Goal: Navigation & Orientation: Find specific page/section

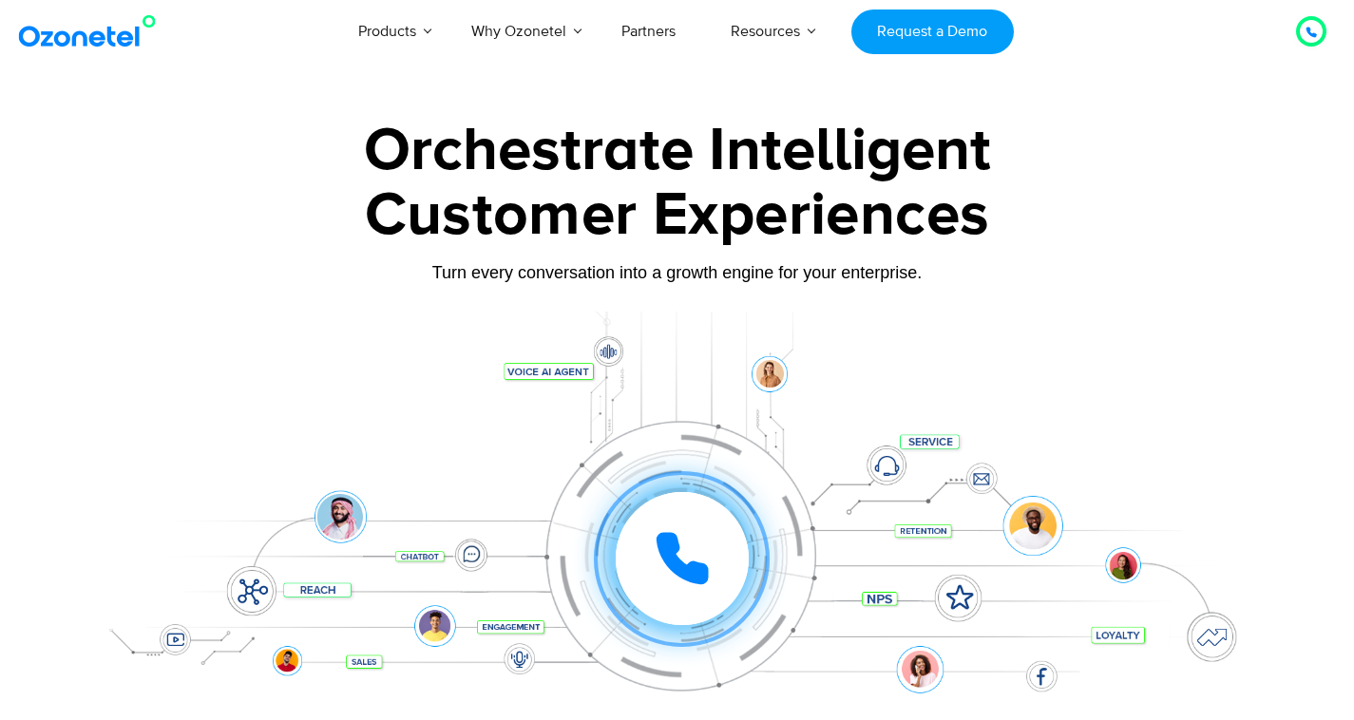
click at [113, 42] on img at bounding box center [91, 31] width 154 height 34
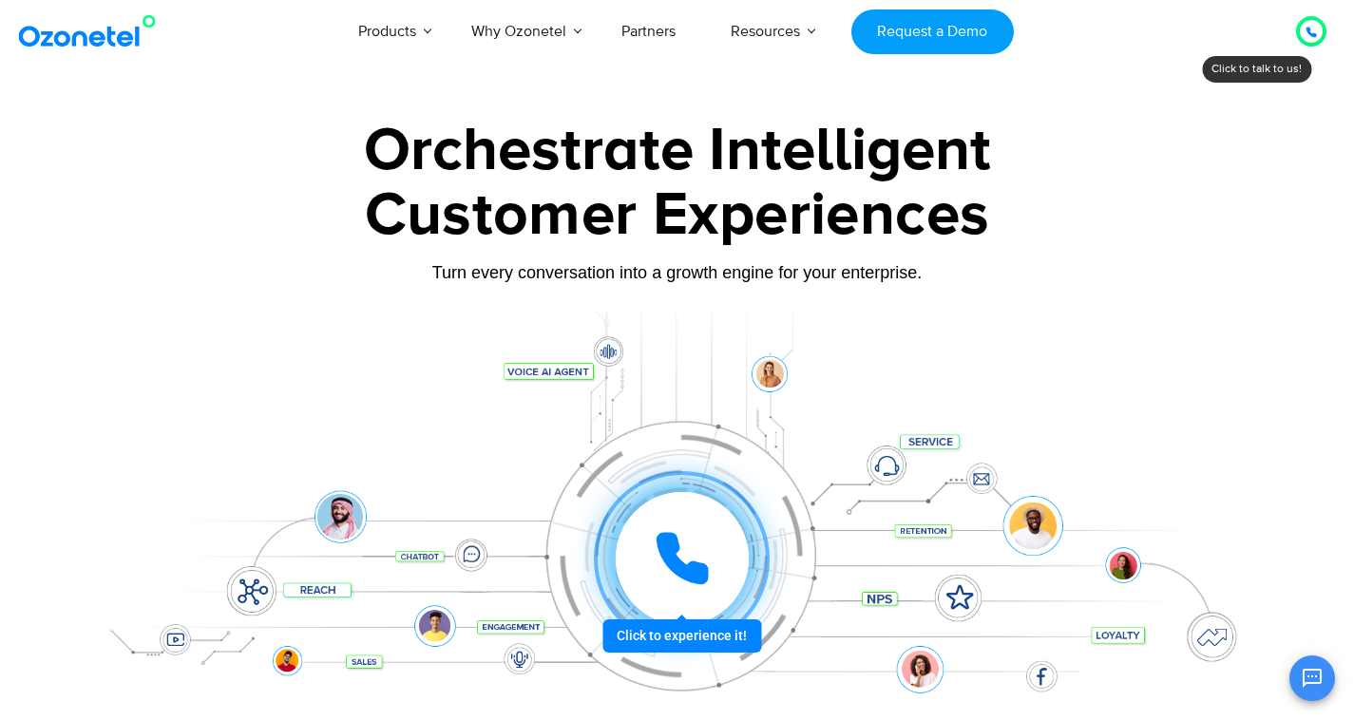
click at [658, 630] on div at bounding box center [682, 559] width 142 height 142
click at [1316, 30] on icon at bounding box center [1310, 32] width 11 height 11
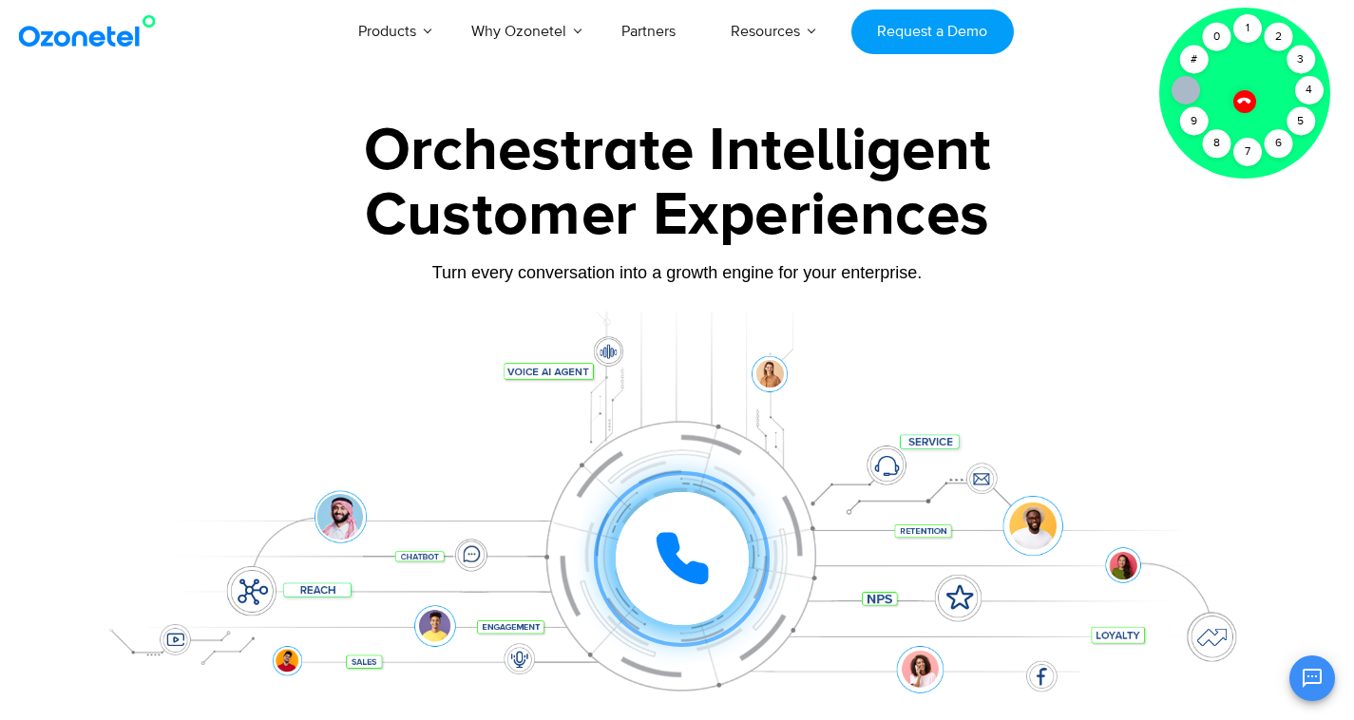
click at [1106, 167] on div "Orchestrate Intelligent" at bounding box center [677, 151] width 1187 height 61
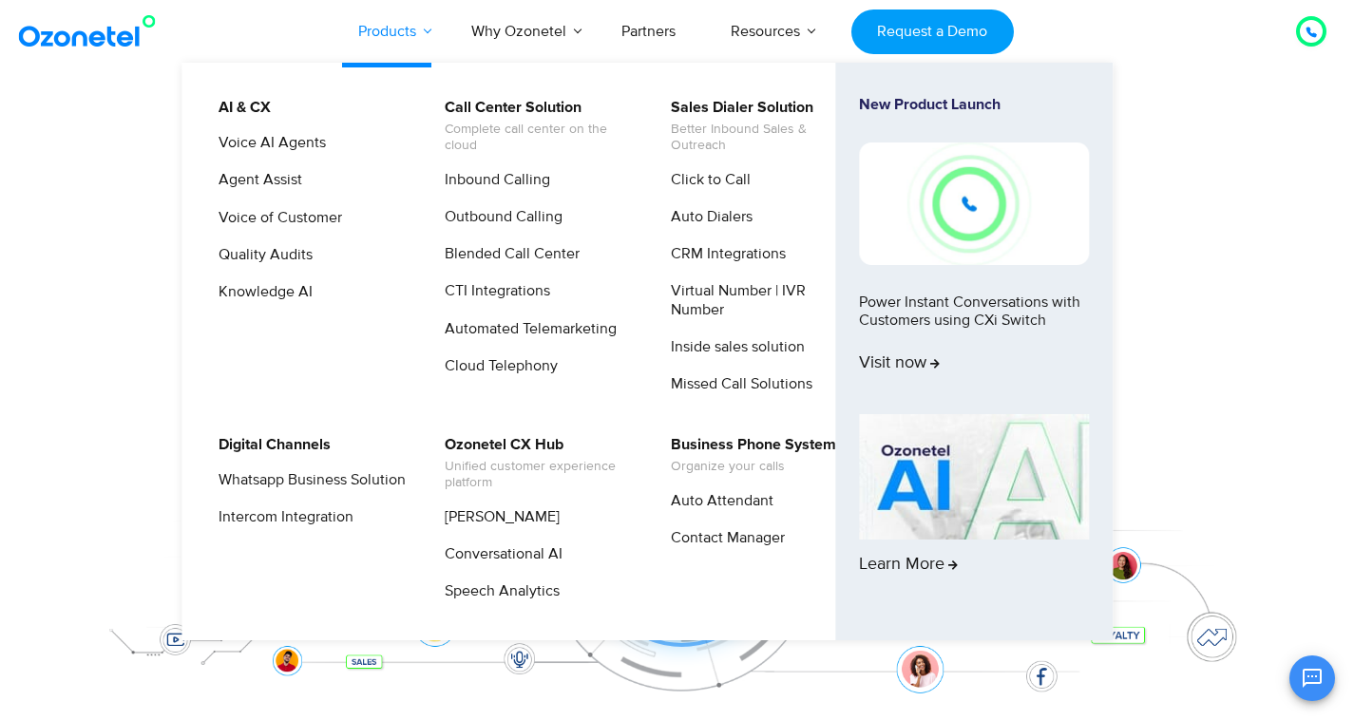
click at [389, 33] on link "Products" at bounding box center [387, 31] width 113 height 63
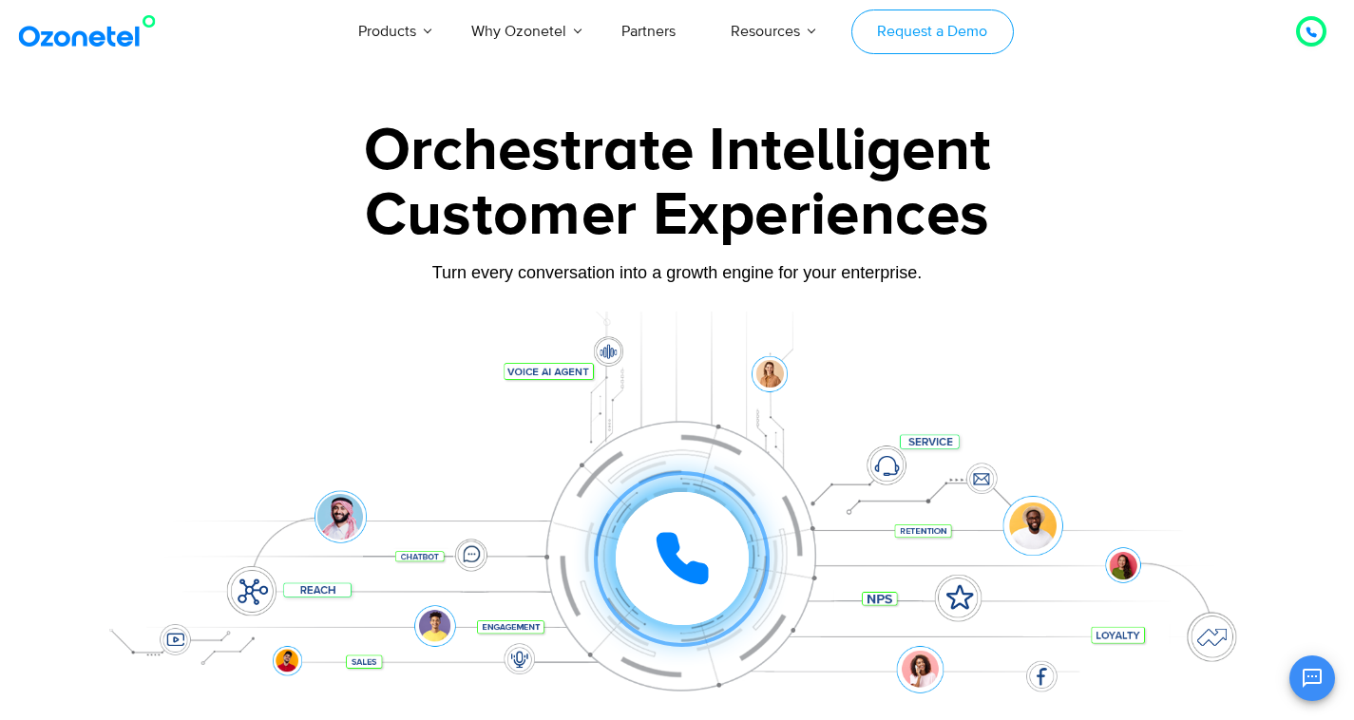
click at [917, 25] on link "Request a Demo" at bounding box center [932, 31] width 162 height 45
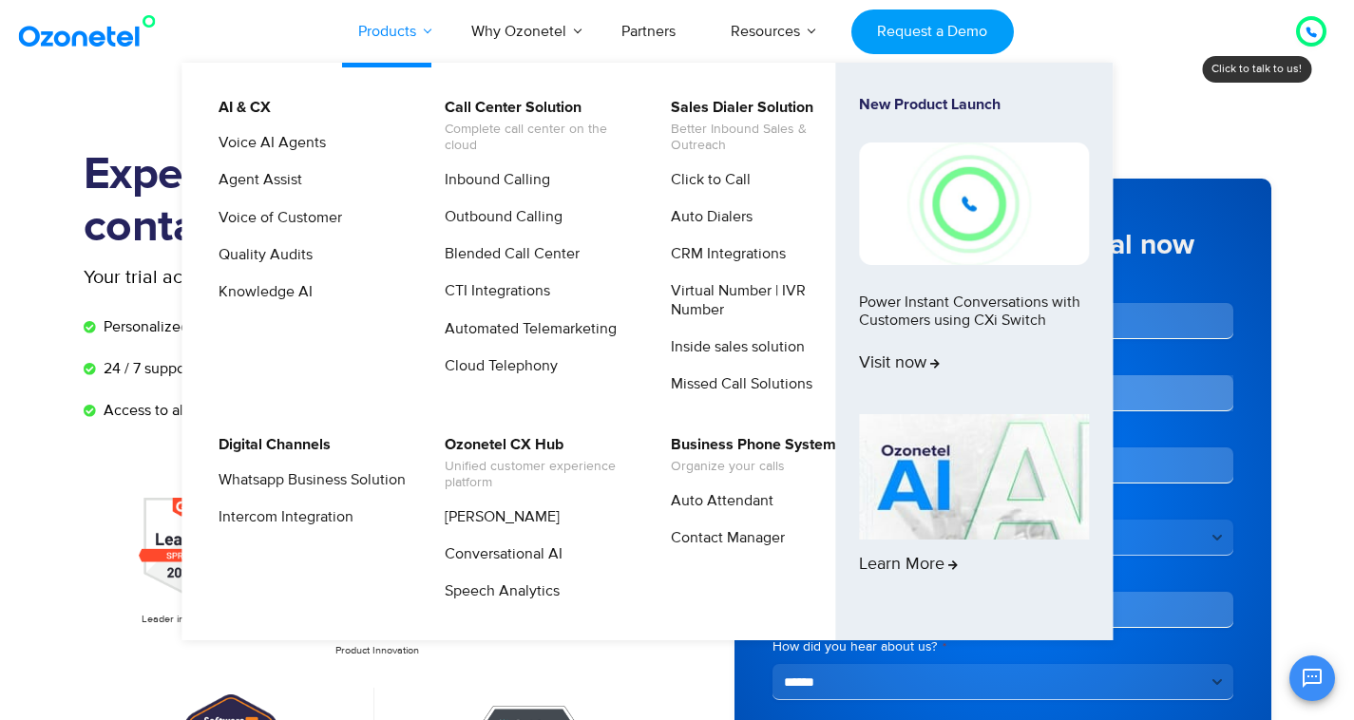
click at [362, 33] on link "Products" at bounding box center [387, 31] width 113 height 63
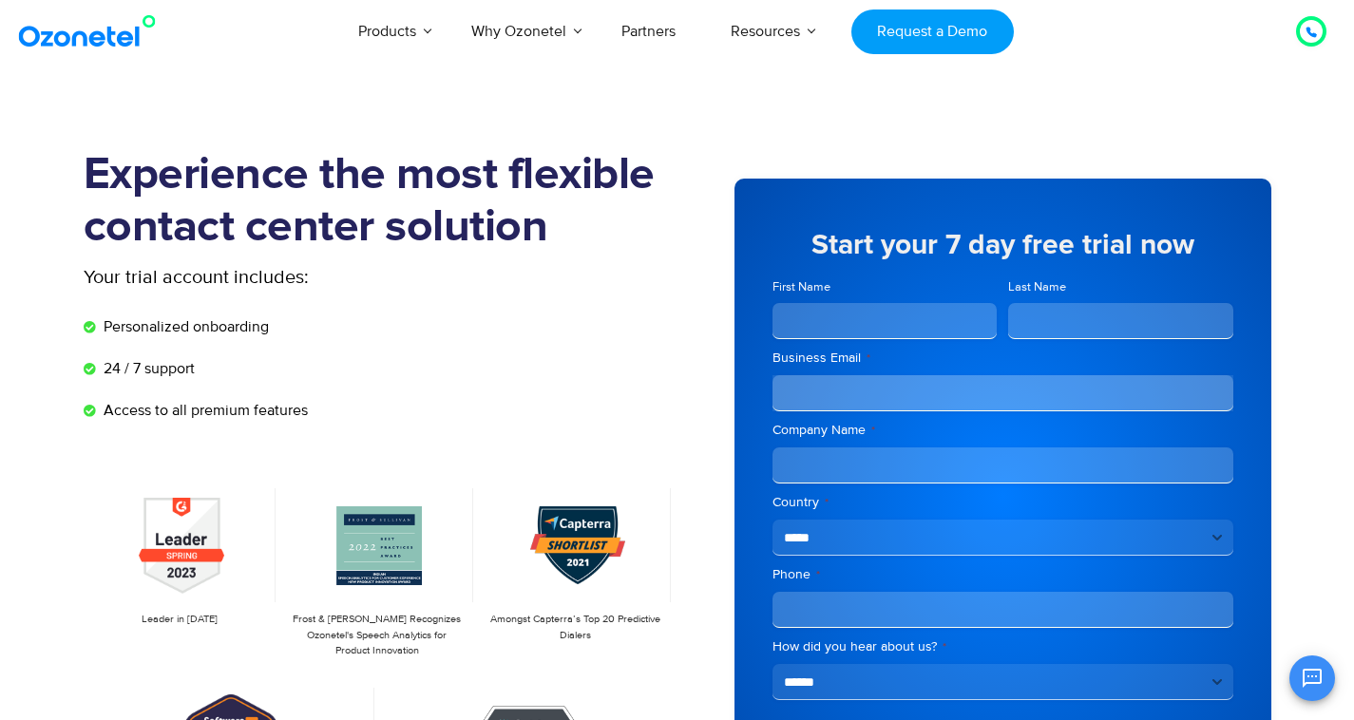
click at [60, 41] on img at bounding box center [91, 31] width 154 height 34
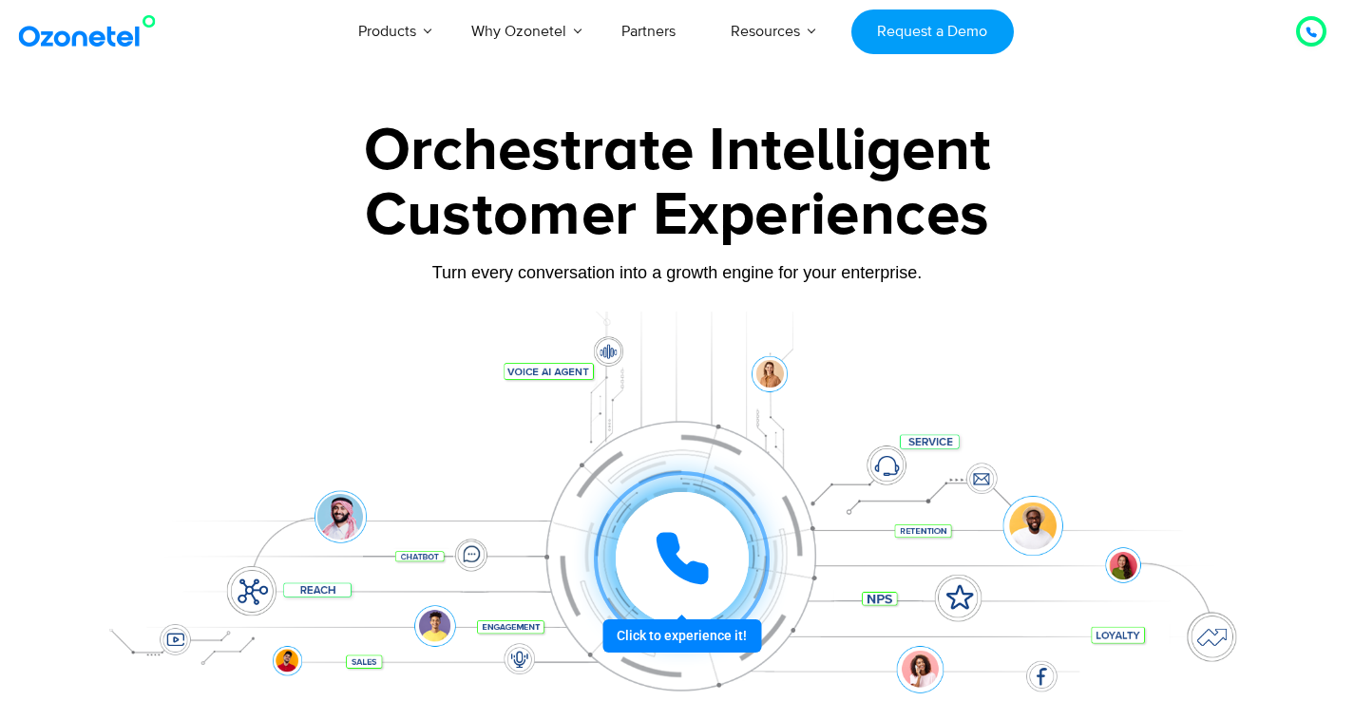
click at [59, 41] on img at bounding box center [91, 31] width 154 height 34
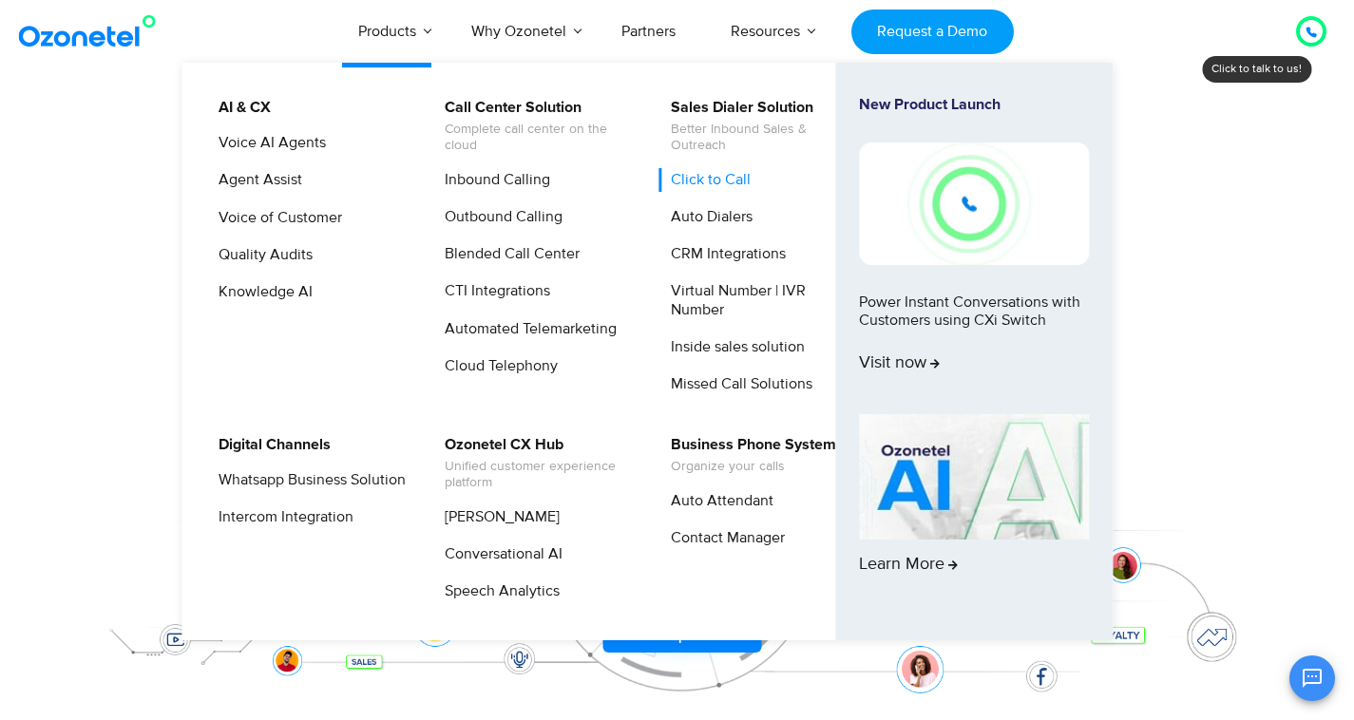
click at [696, 182] on link "Click to Call" at bounding box center [705, 180] width 95 height 24
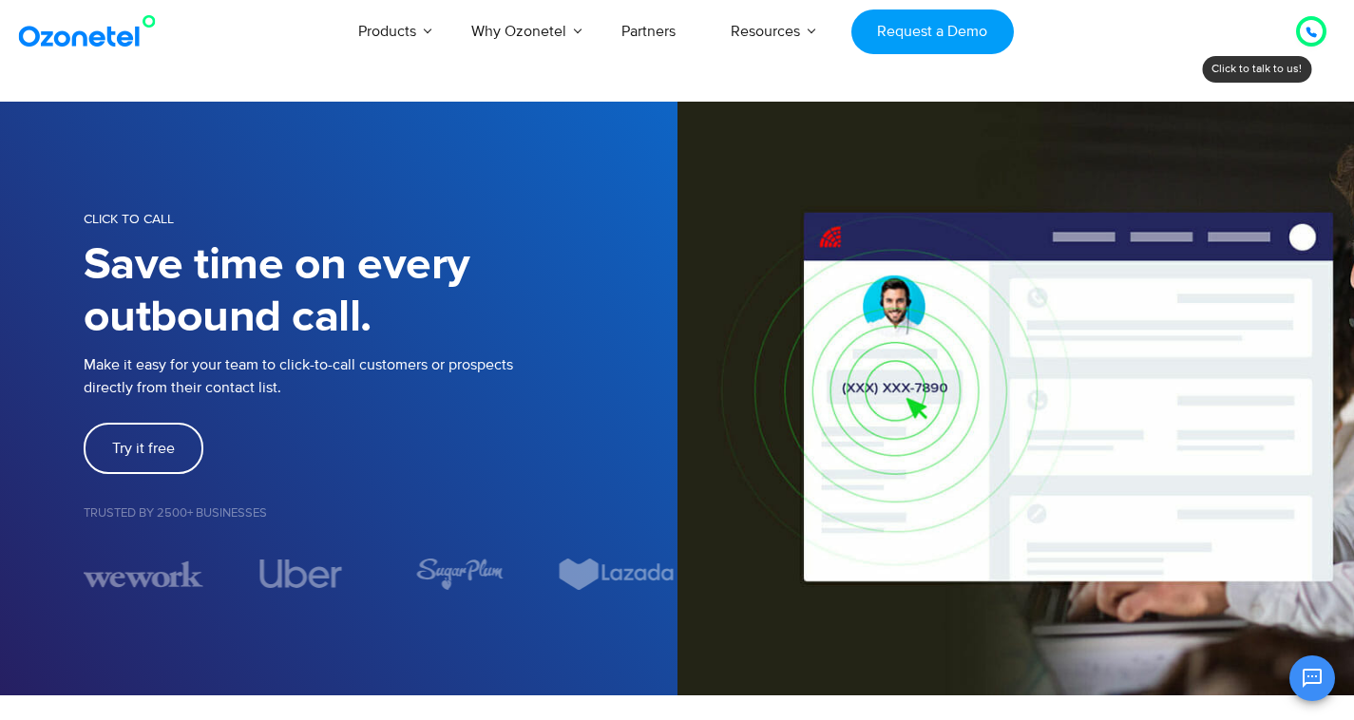
click at [95, 42] on img at bounding box center [91, 31] width 154 height 34
